Goal: Task Accomplishment & Management: Manage account settings

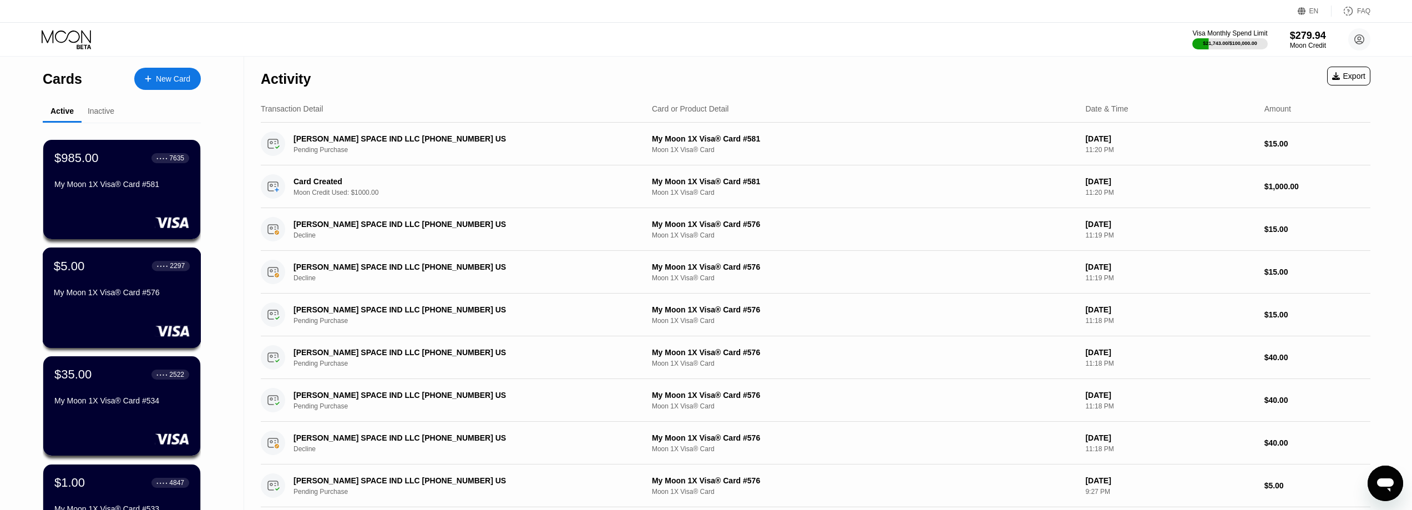
click at [113, 290] on div "$5.00 ● ● ● ● 2297 My Moon 1X Visa® Card #576" at bounding box center [122, 279] width 136 height 43
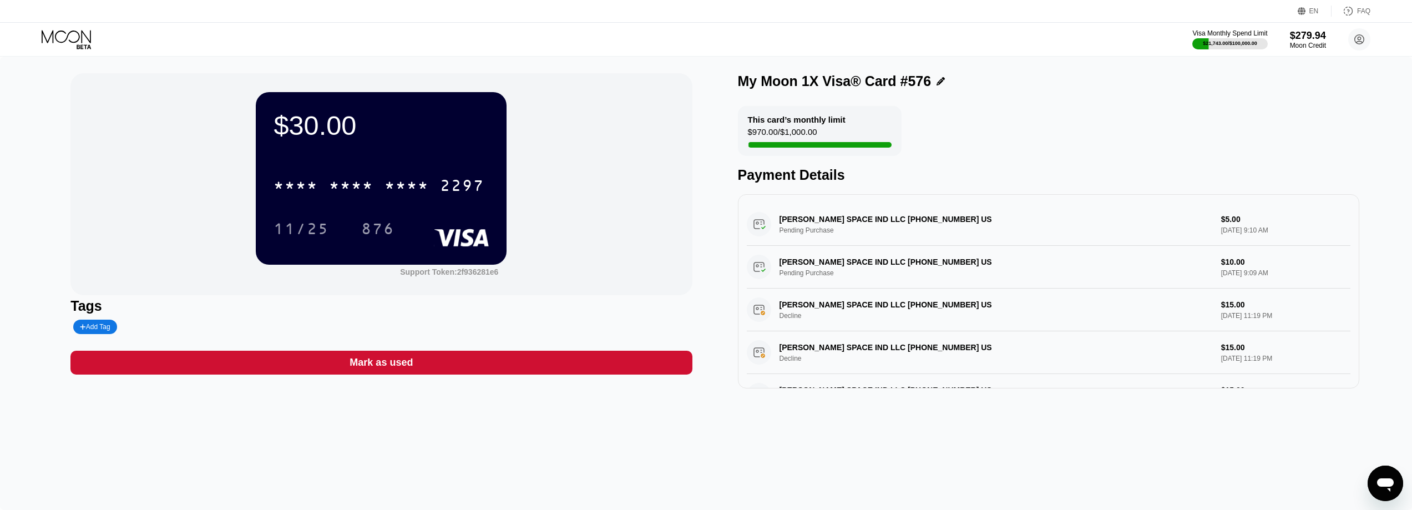
click at [77, 49] on icon at bounding box center [68, 39] width 52 height 19
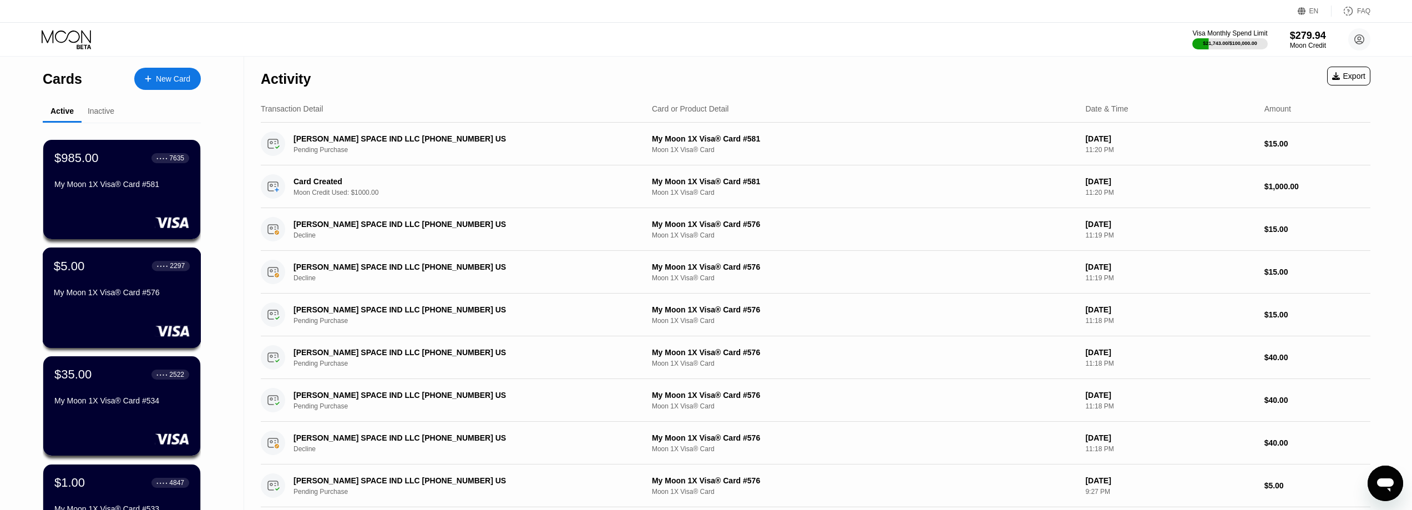
click at [92, 271] on div "$5.00 ● ● ● ● 2297" at bounding box center [122, 265] width 136 height 14
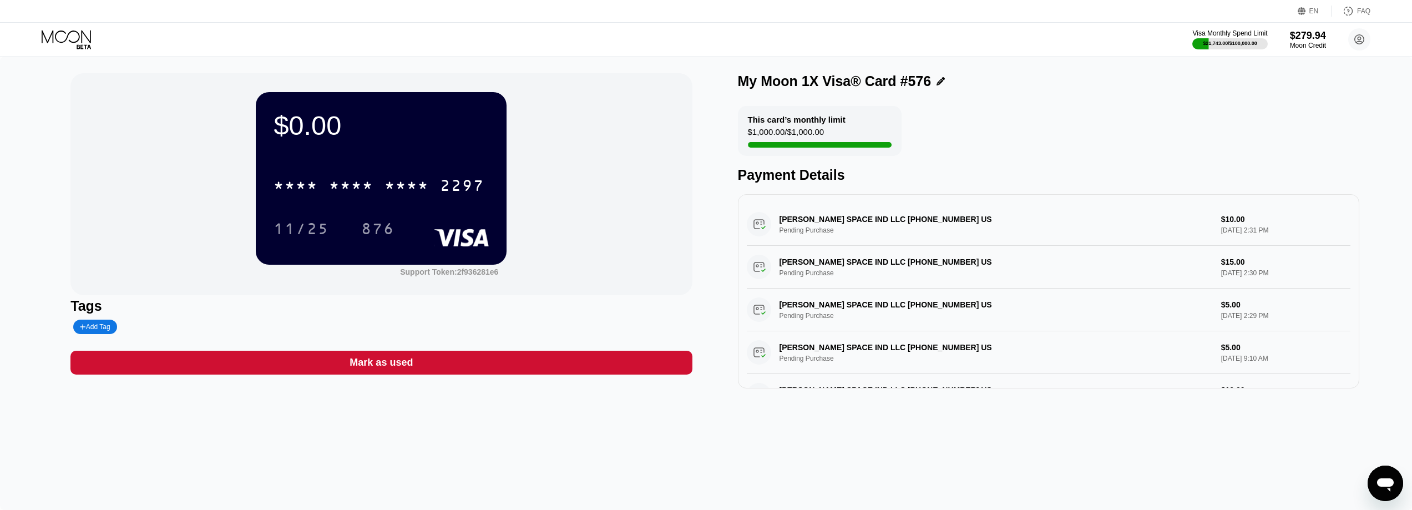
click at [459, 365] on div "Mark as used" at bounding box center [380, 363] width 621 height 24
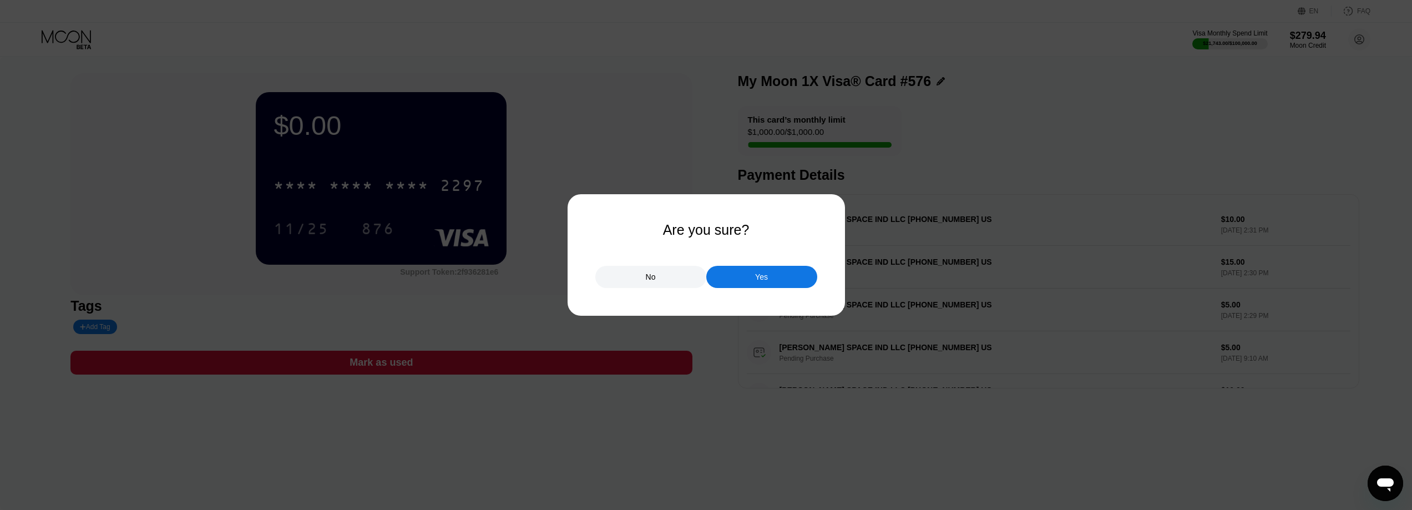
click at [764, 291] on div at bounding box center [710, 255] width 1420 height 510
click at [764, 277] on div "Yes" at bounding box center [761, 277] width 13 height 10
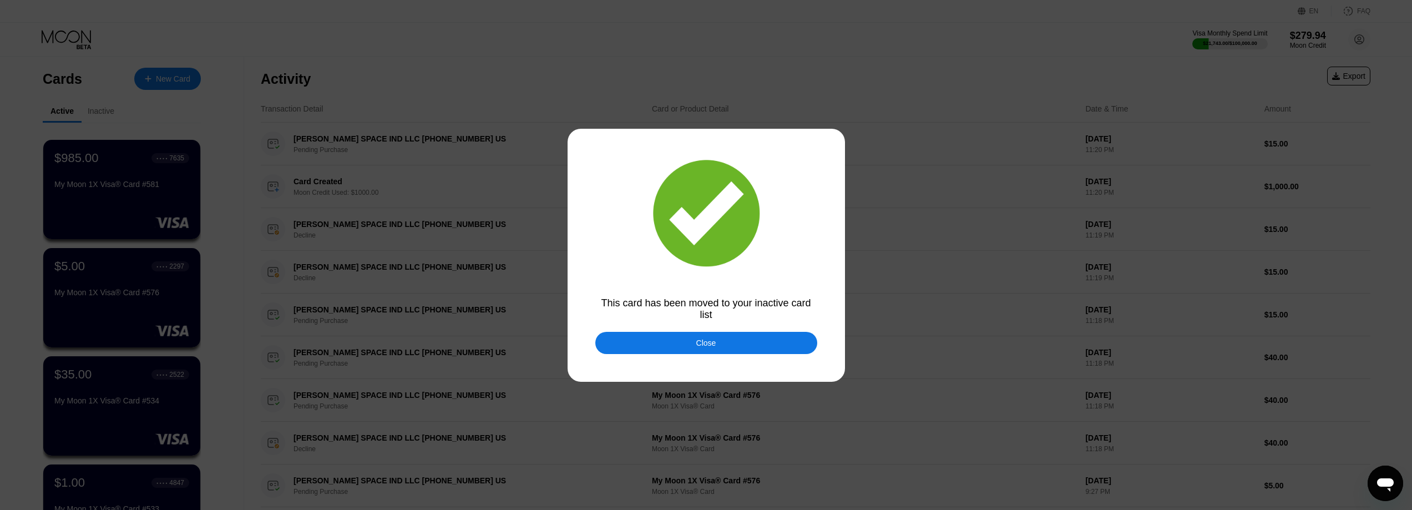
click at [717, 339] on div "Close" at bounding box center [706, 343] width 222 height 22
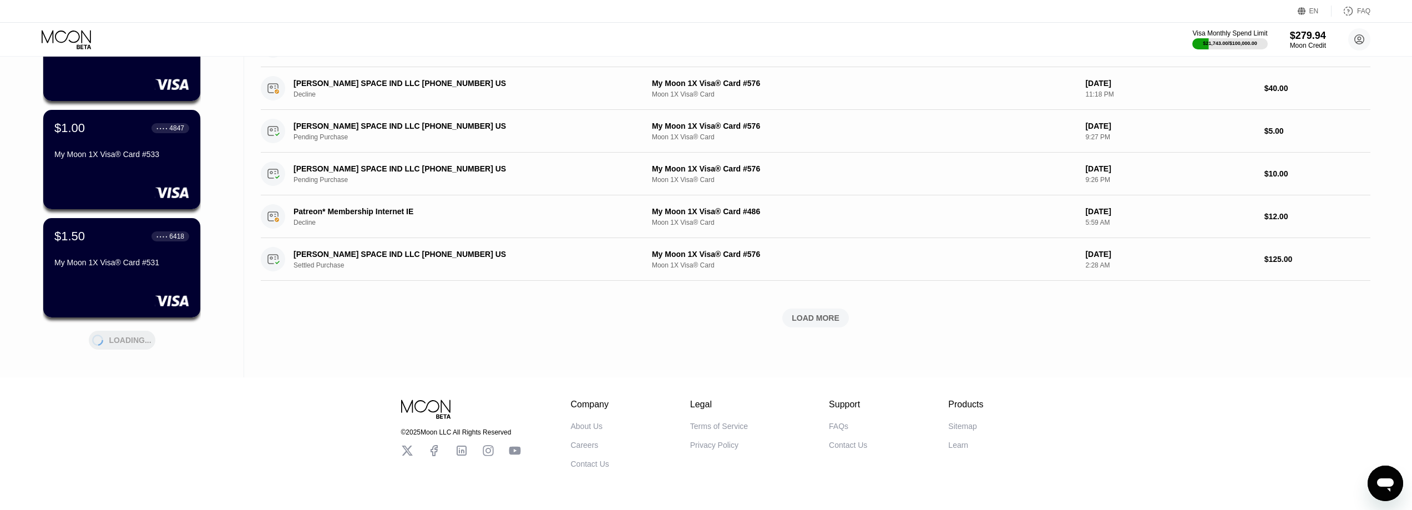
scroll to position [388, 0]
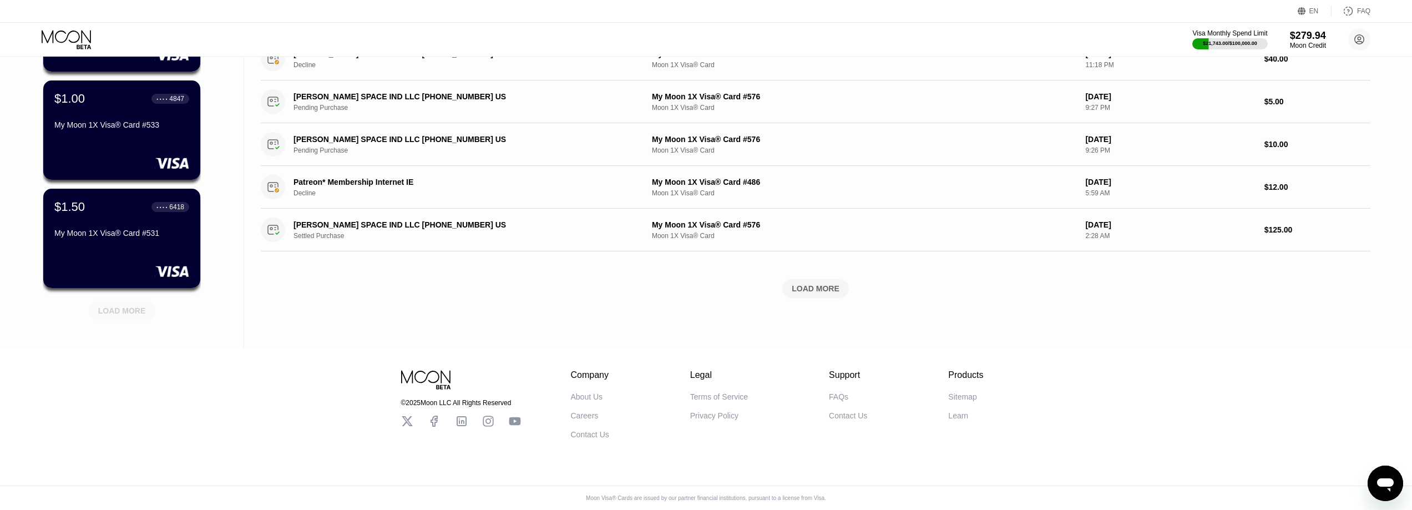
click at [119, 306] on div "LOAD MORE" at bounding box center [122, 311] width 48 height 10
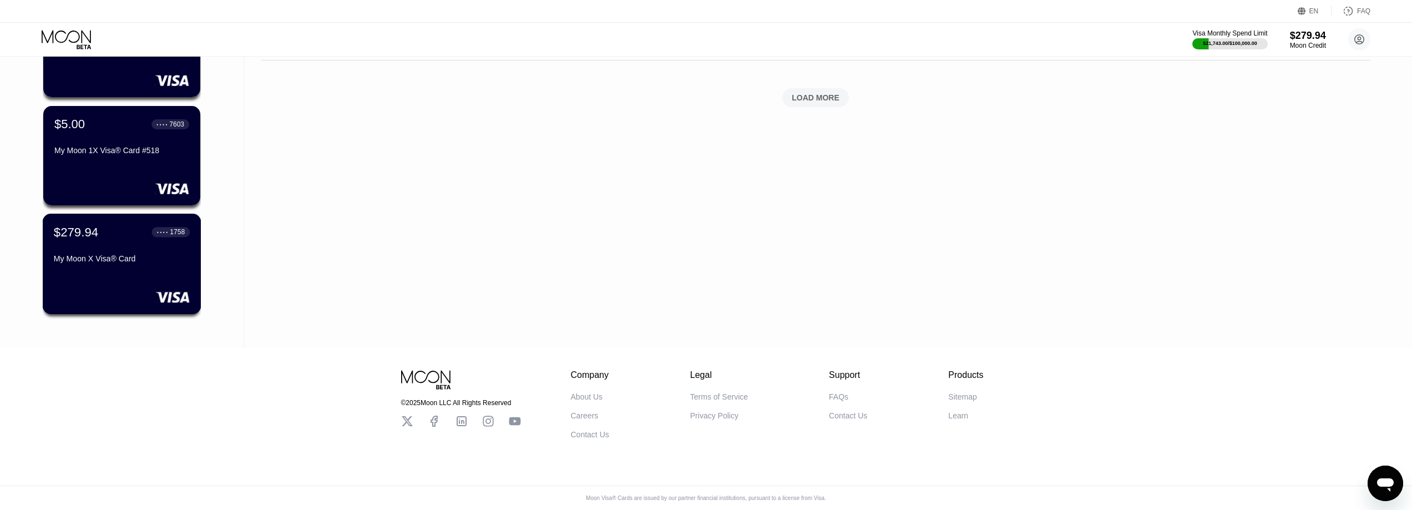
scroll to position [585, 0]
click at [108, 254] on div "My Moon X Visa® Card" at bounding box center [122, 258] width 136 height 9
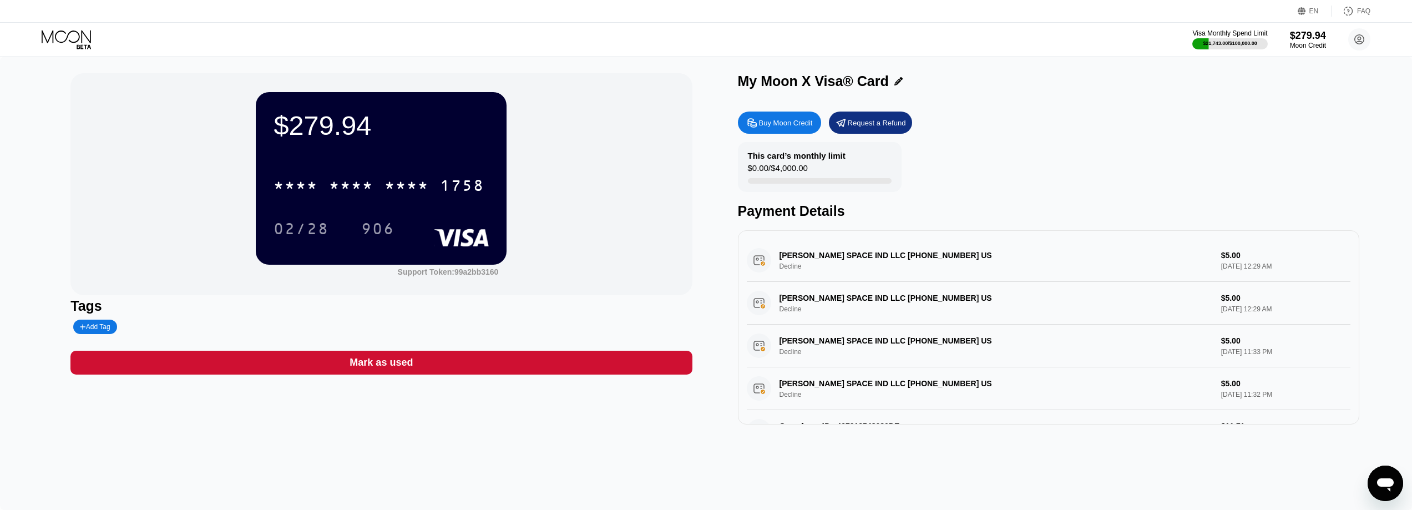
click at [55, 36] on icon at bounding box center [66, 36] width 49 height 13
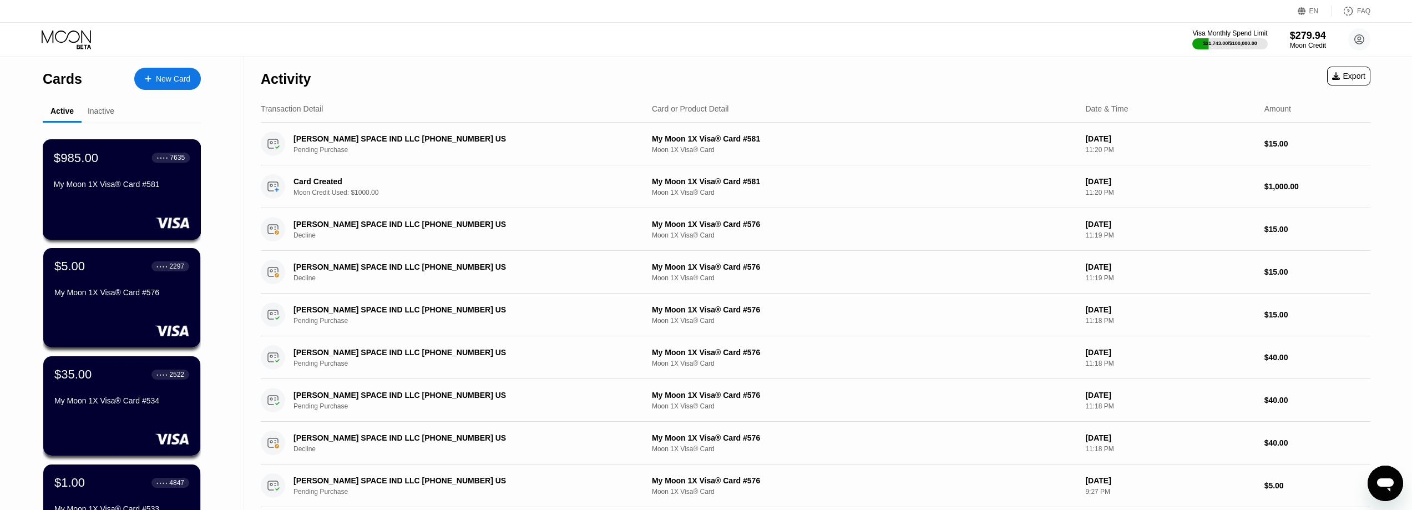
drag, startPoint x: 98, startPoint y: 209, endPoint x: 118, endPoint y: 89, distance: 121.4
click at [98, 209] on div "$985.00 ● ● ● ● 7635 My Moon 1X Visa® Card #581" at bounding box center [122, 189] width 159 height 100
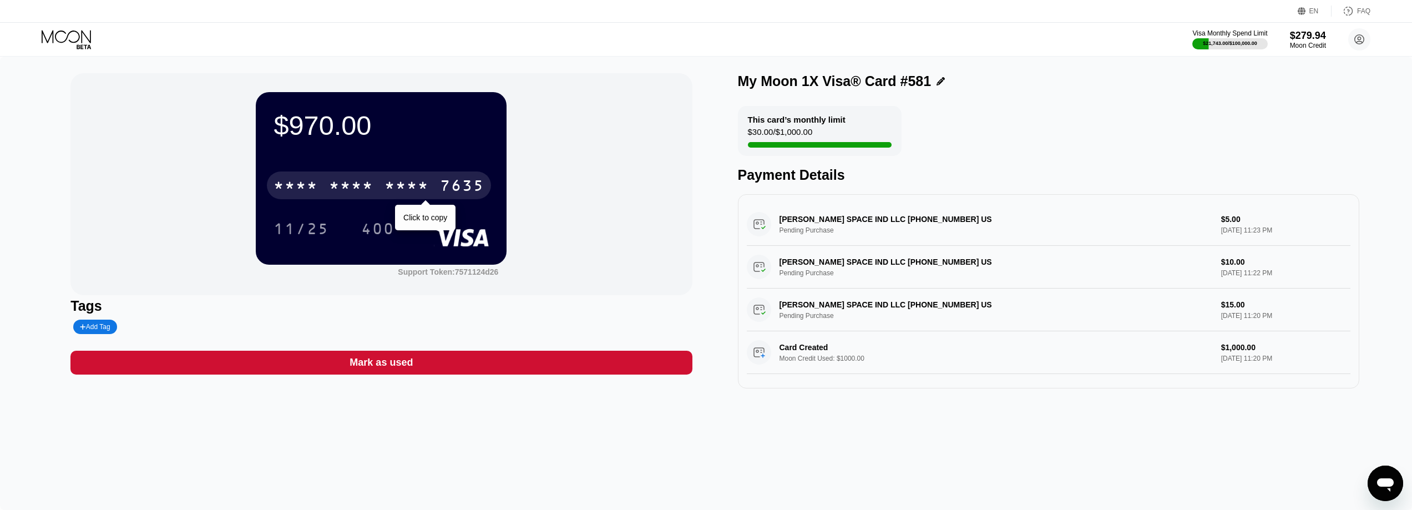
click at [399, 195] on div "* * * *" at bounding box center [406, 187] width 44 height 18
